Goal: Book appointment/travel/reservation

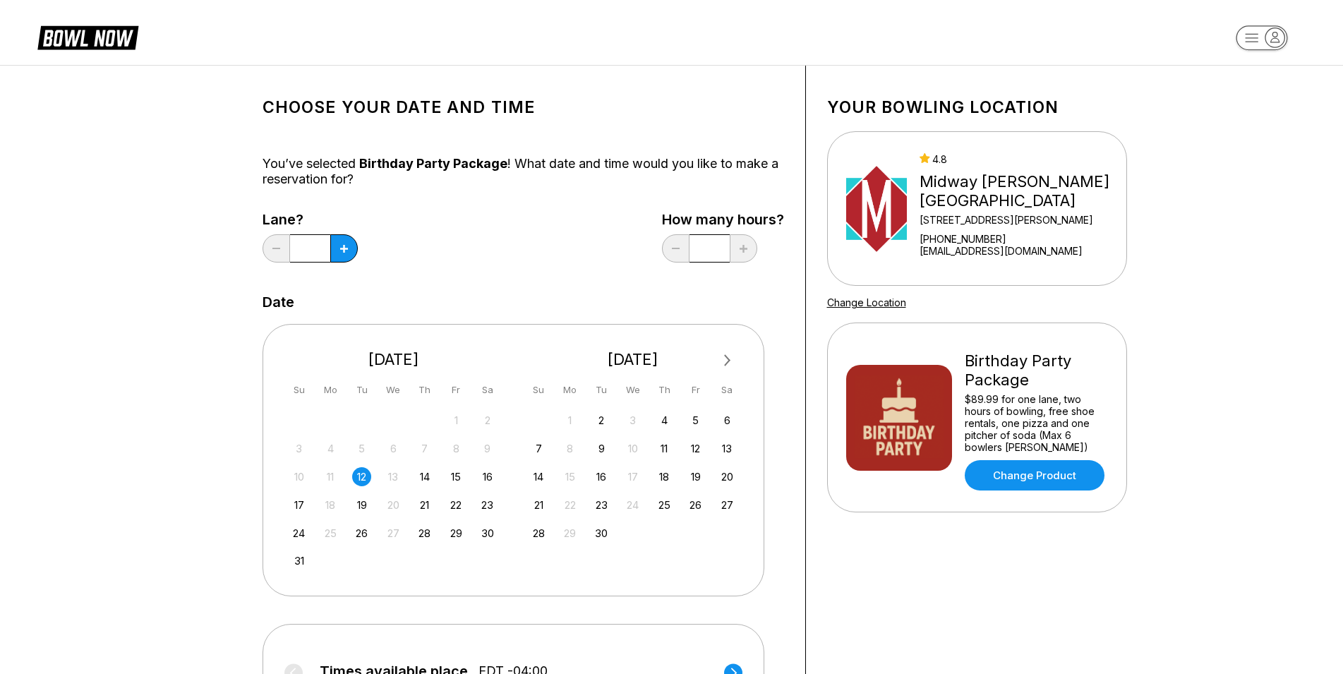
click at [726, 361] on span "Next Month" at bounding box center [726, 360] width 0 height 16
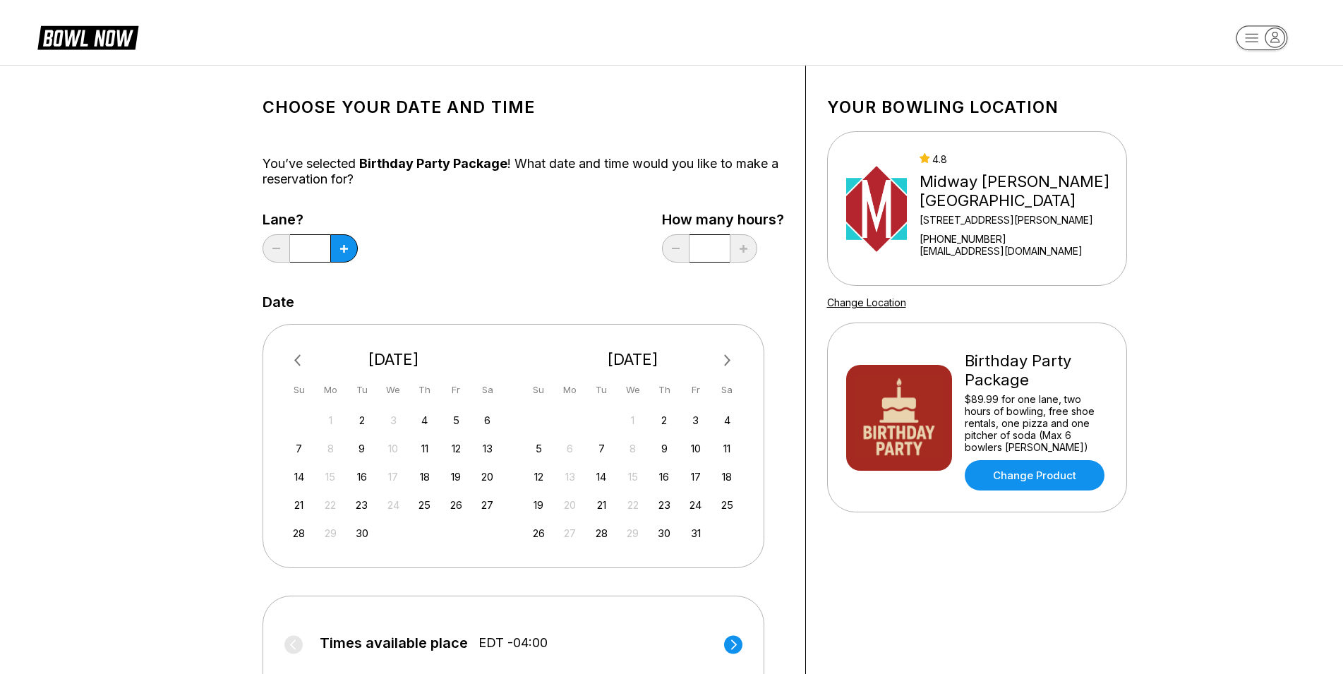
click at [726, 361] on span "Next Month" at bounding box center [726, 360] width 0 height 16
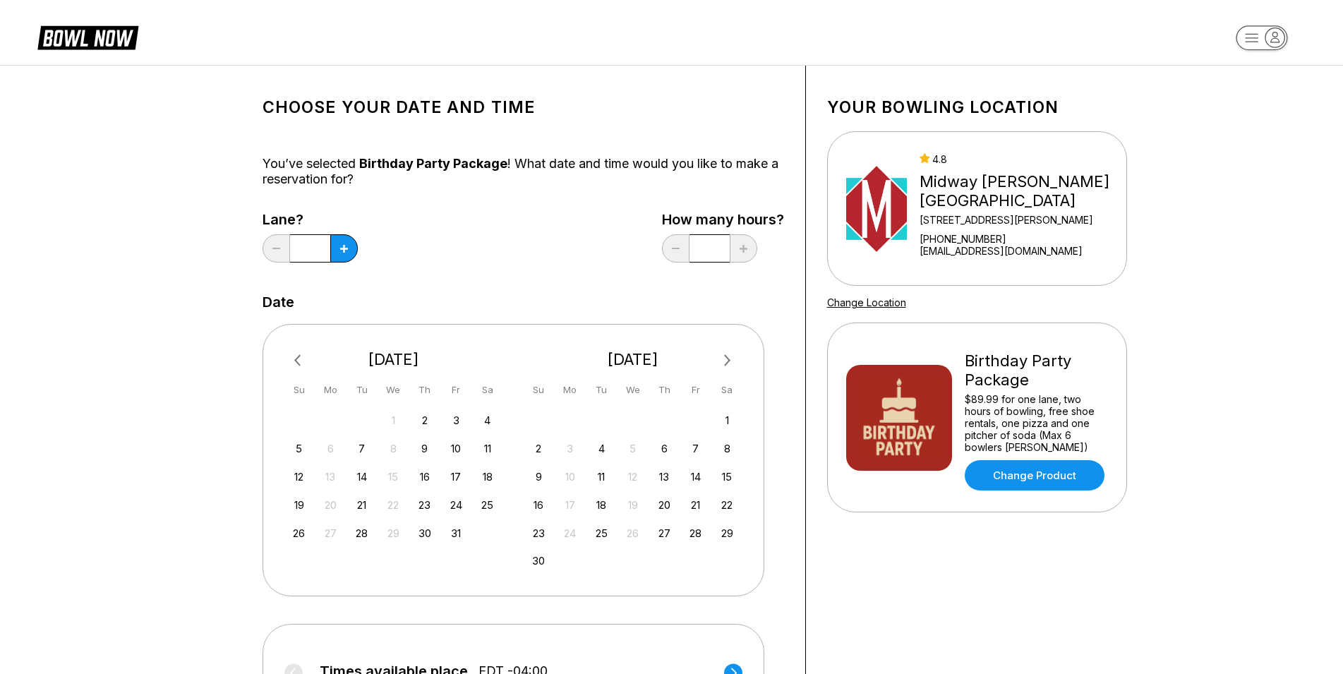
click at [726, 361] on span "Next Month" at bounding box center [726, 360] width 0 height 16
click at [725, 451] on div "10" at bounding box center [727, 448] width 19 height 19
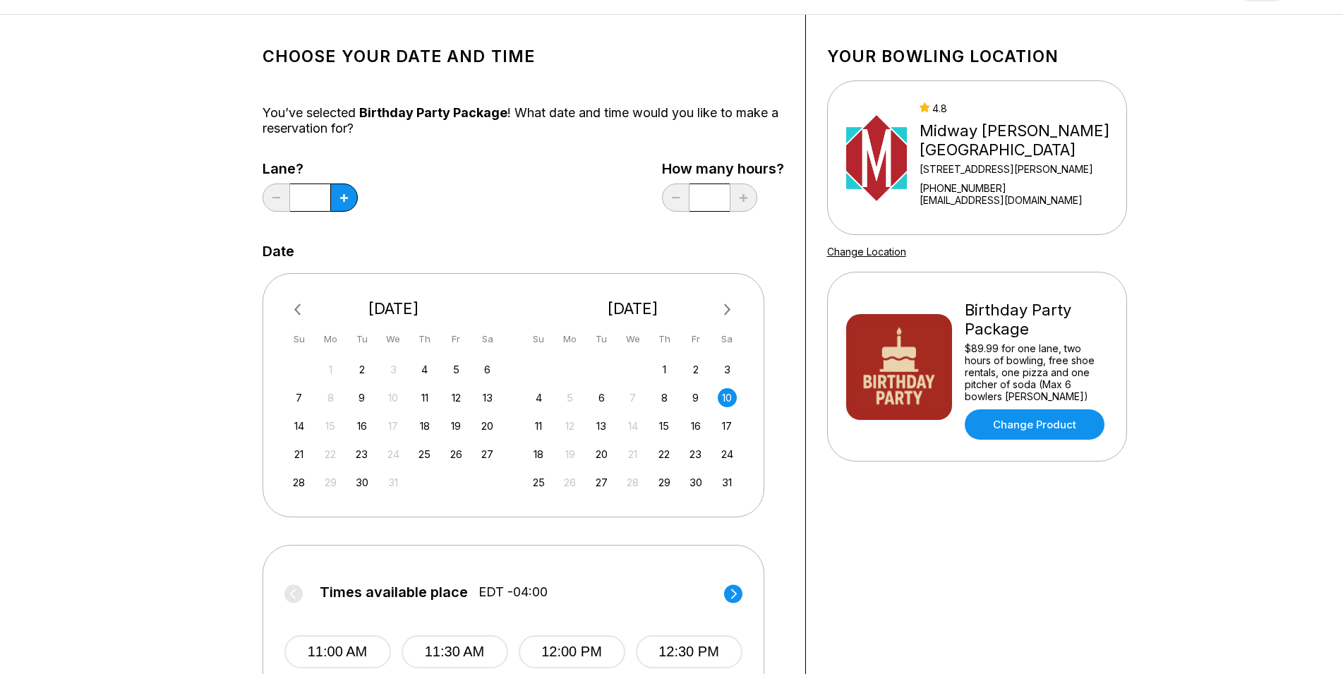
scroll to position [216, 0]
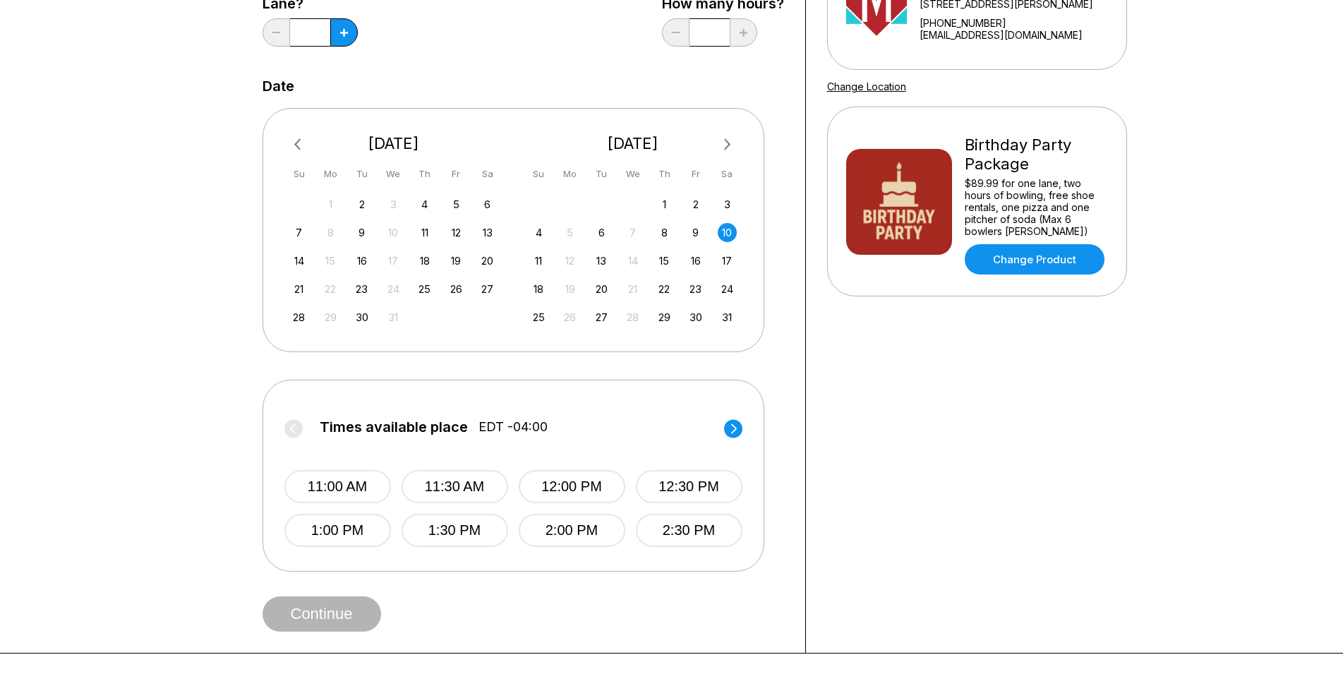
click at [731, 430] on circle at bounding box center [733, 428] width 18 height 18
click at [291, 430] on circle at bounding box center [293, 428] width 18 height 18
click at [734, 425] on circle at bounding box center [733, 428] width 18 height 18
click at [552, 478] on button "4:00 PM" at bounding box center [572, 486] width 107 height 33
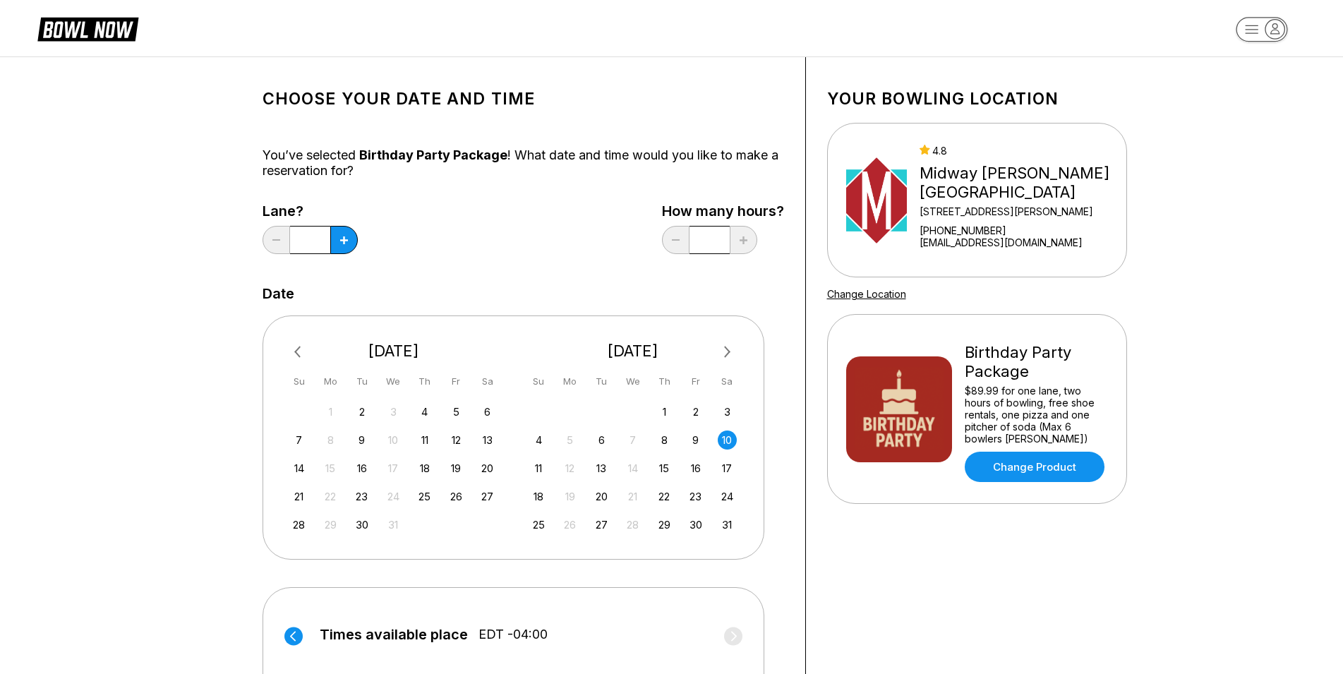
scroll to position [0, 0]
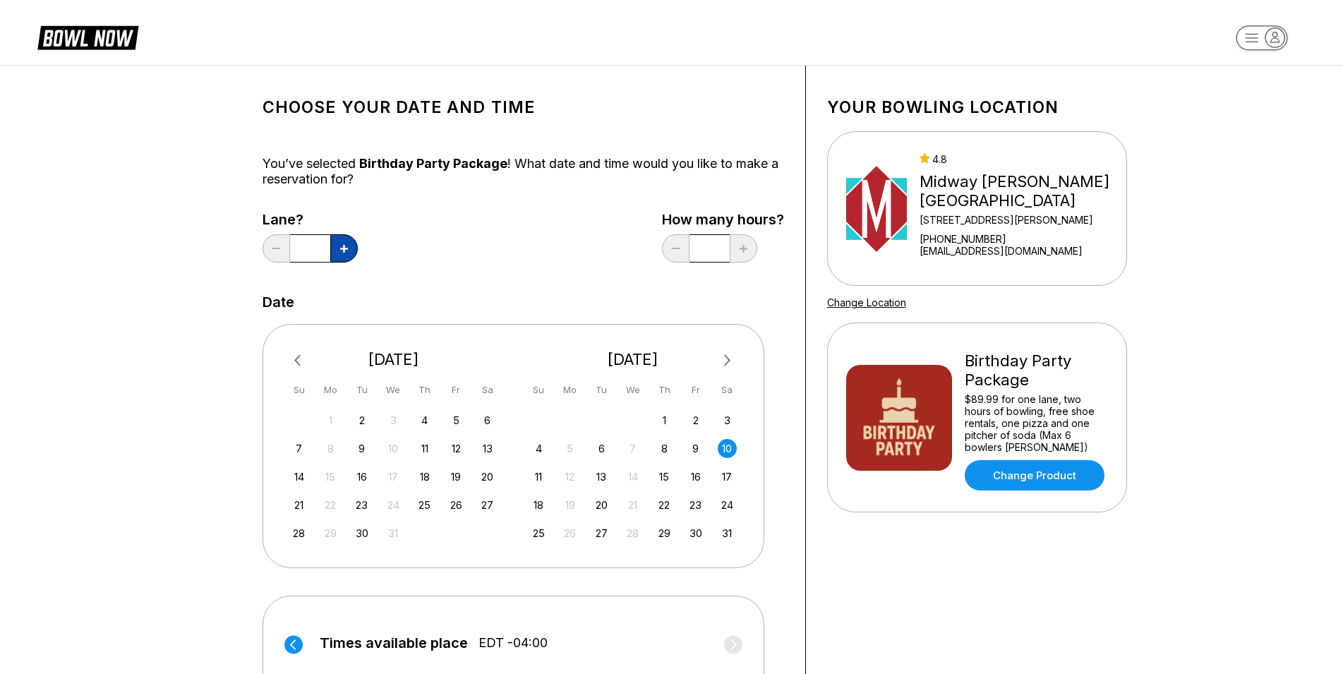
click at [351, 250] on button at bounding box center [344, 248] width 28 height 28
type input "*"
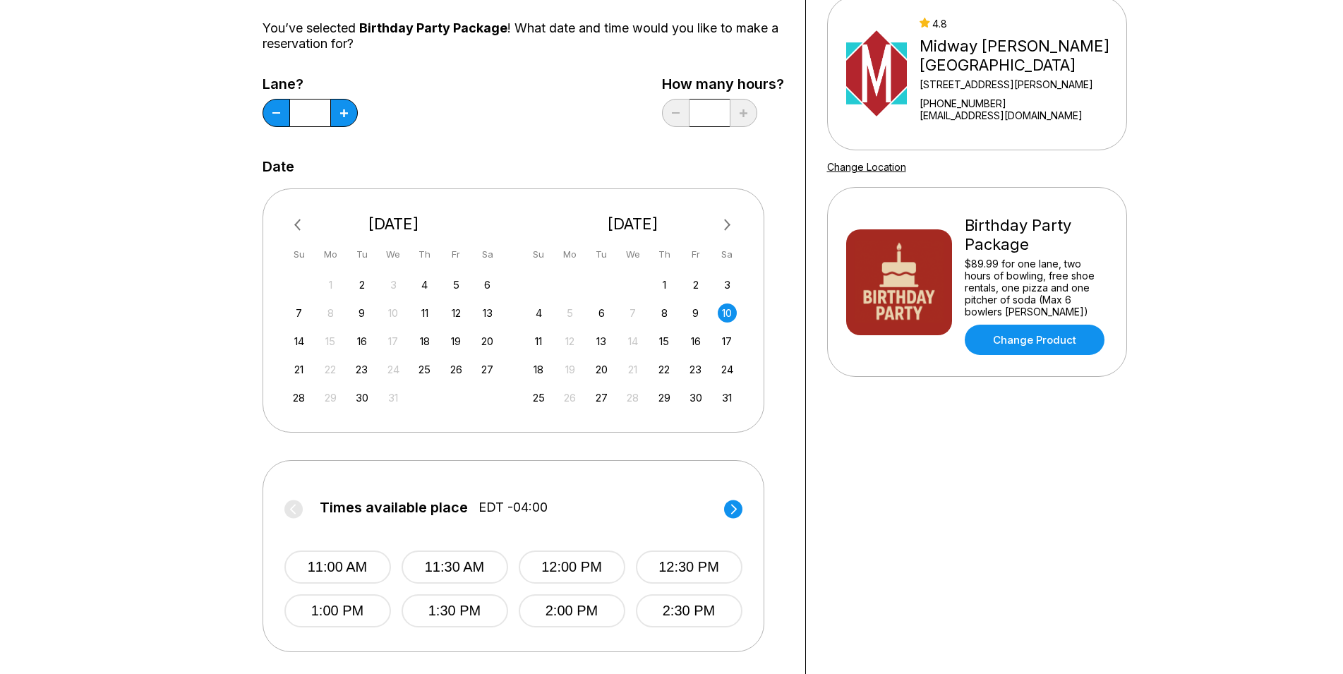
scroll to position [216, 0]
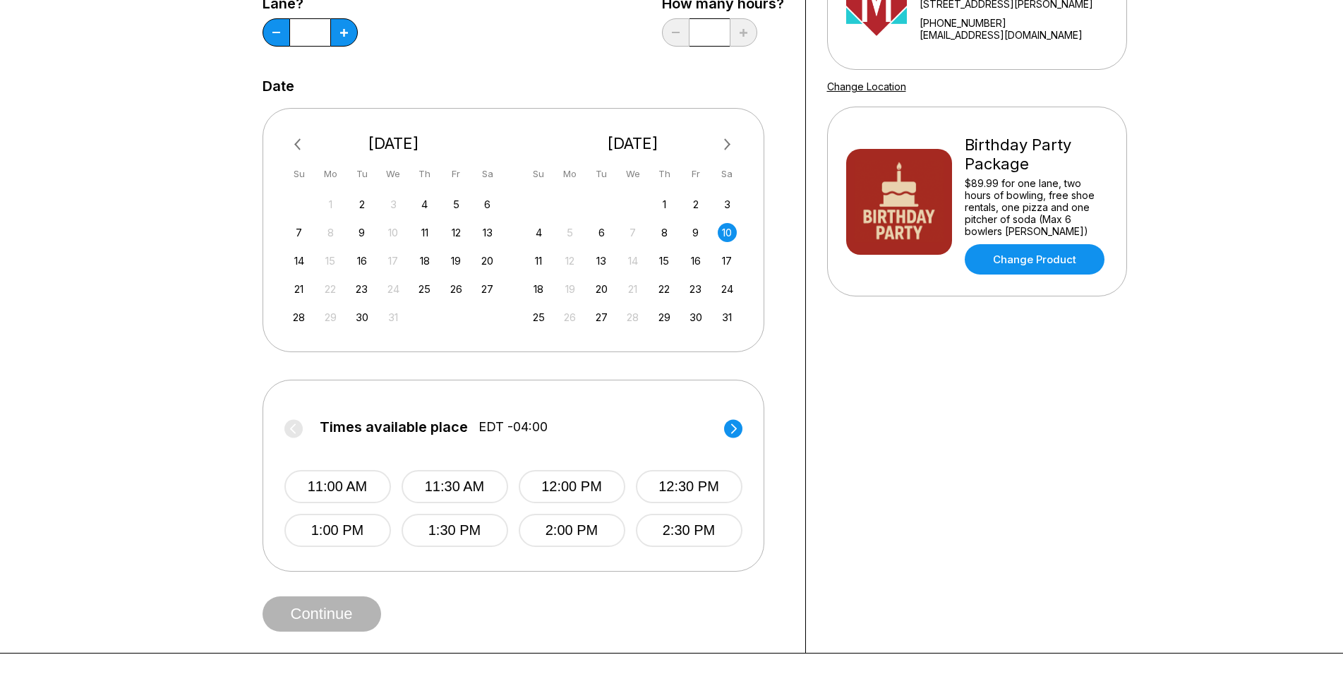
click at [732, 430] on circle at bounding box center [733, 428] width 18 height 18
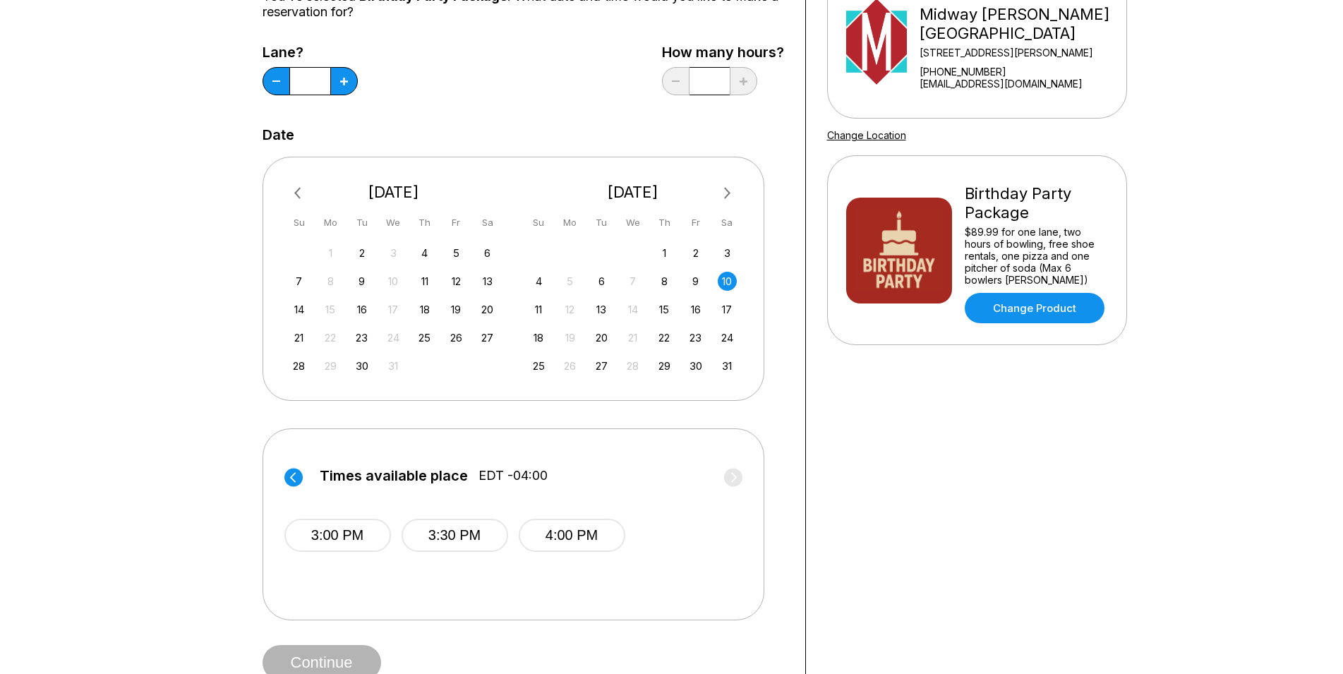
scroll to position [144, 0]
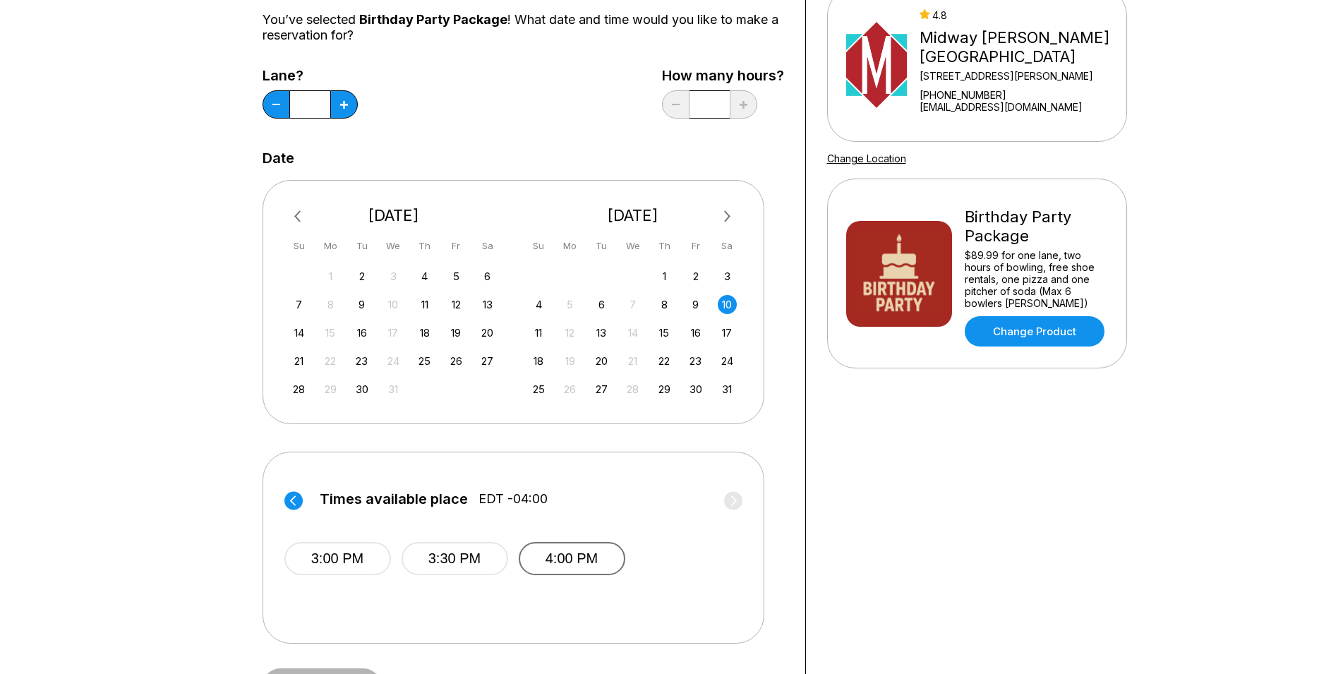
click at [564, 558] on button "4:00 PM" at bounding box center [572, 558] width 107 height 33
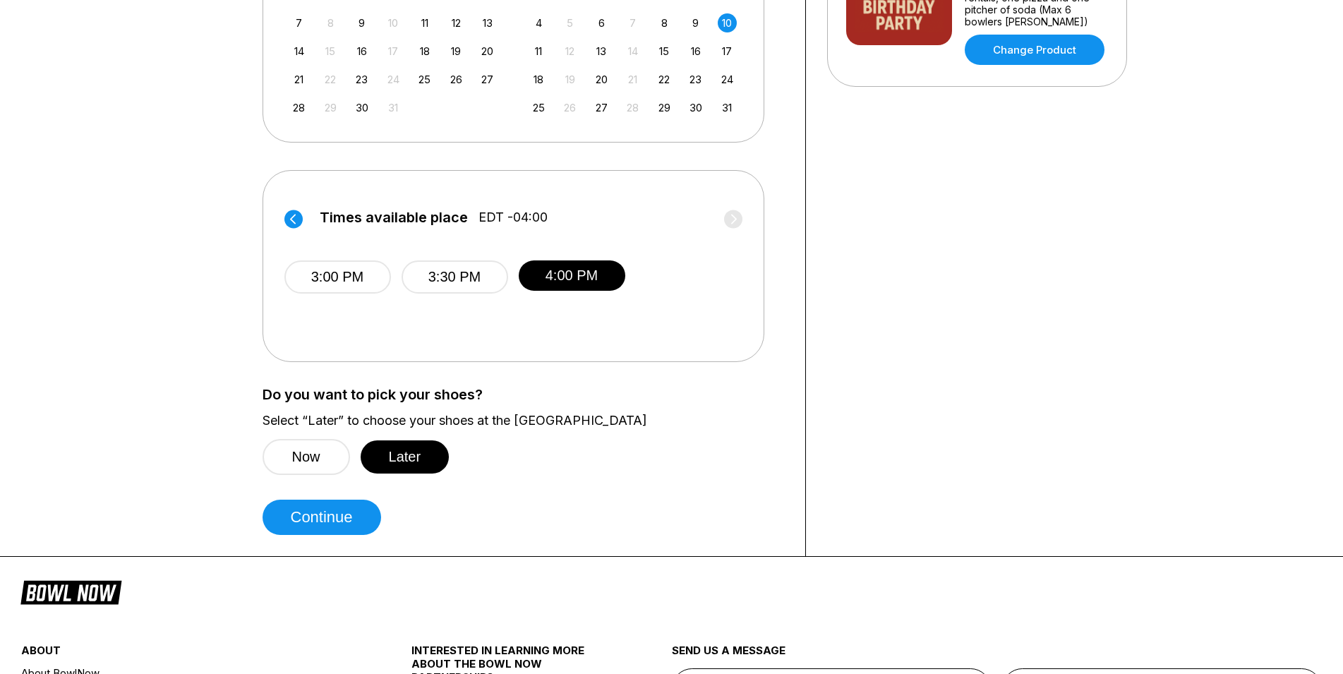
scroll to position [432, 0]
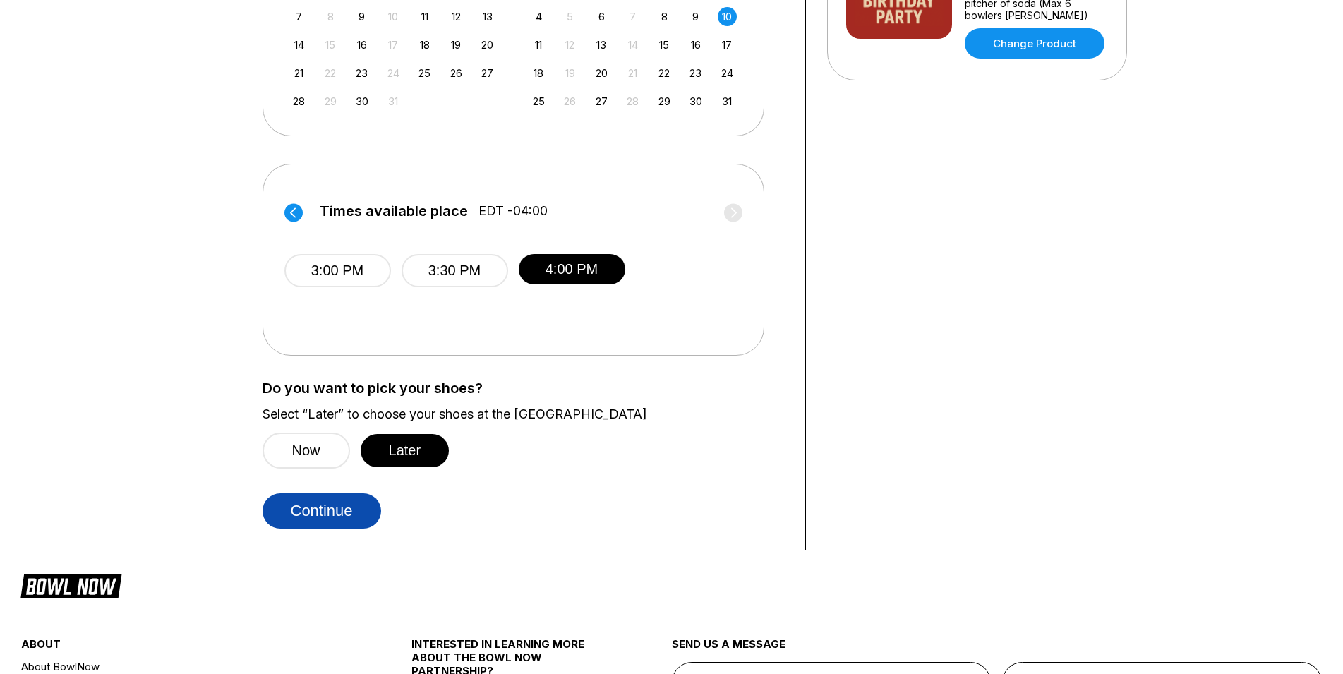
click at [334, 521] on button "Continue" at bounding box center [321, 510] width 119 height 35
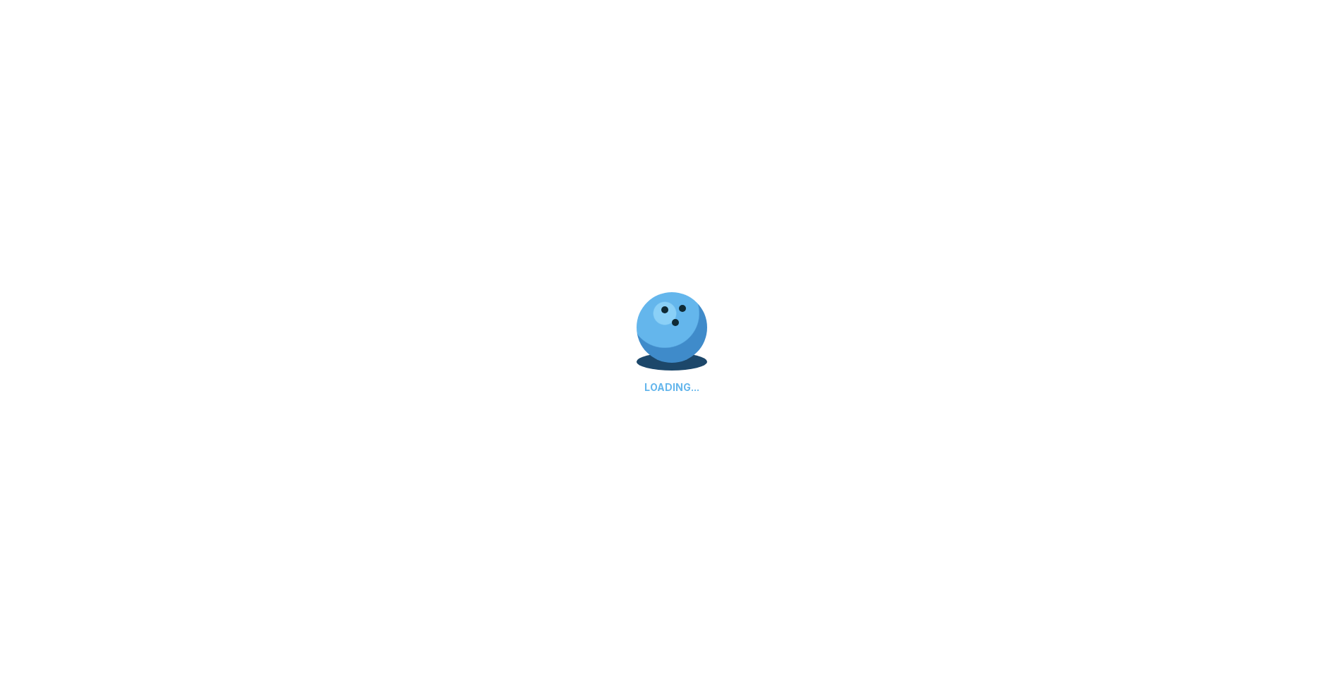
select select "**"
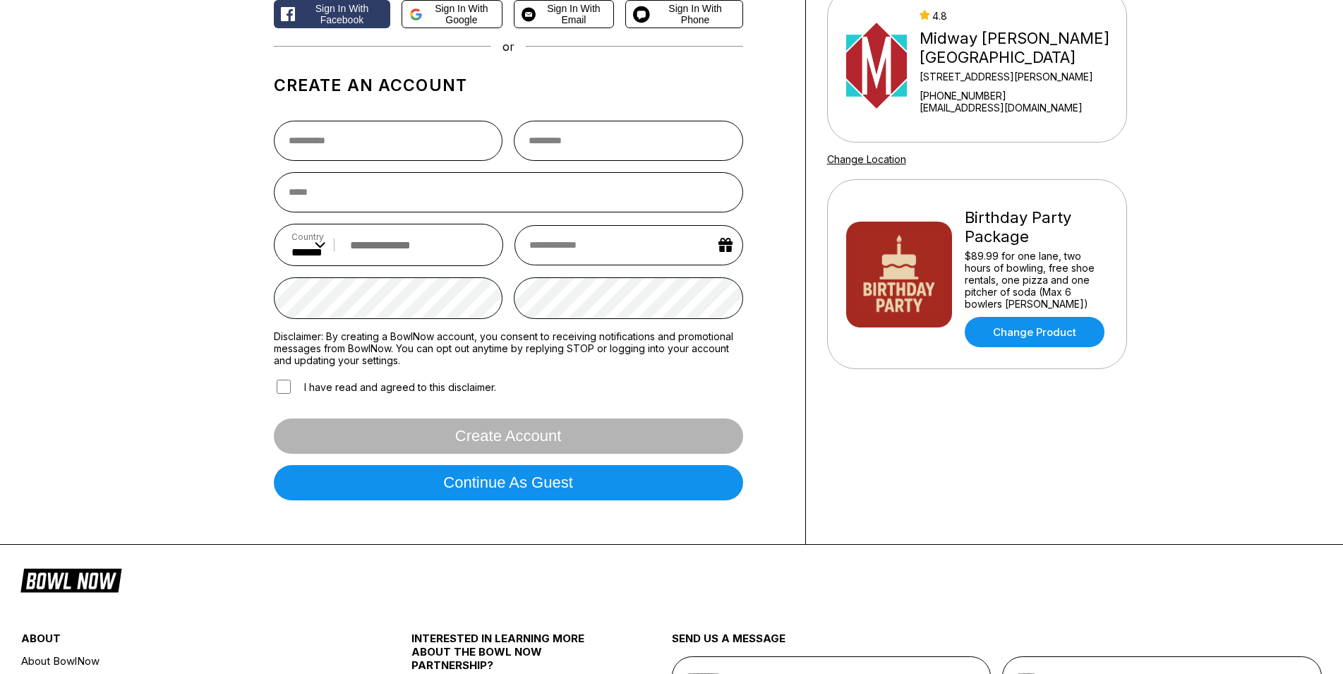
scroll to position [0, 0]
